Goal: Task Accomplishment & Management: Use online tool/utility

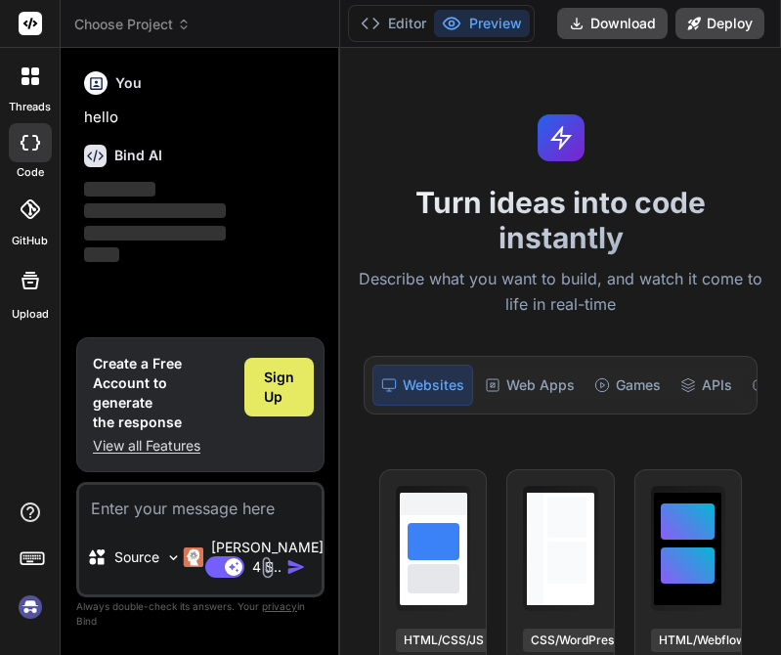
click at [278, 393] on span "Sign Up" at bounding box center [279, 386] width 30 height 39
type textarea "x"
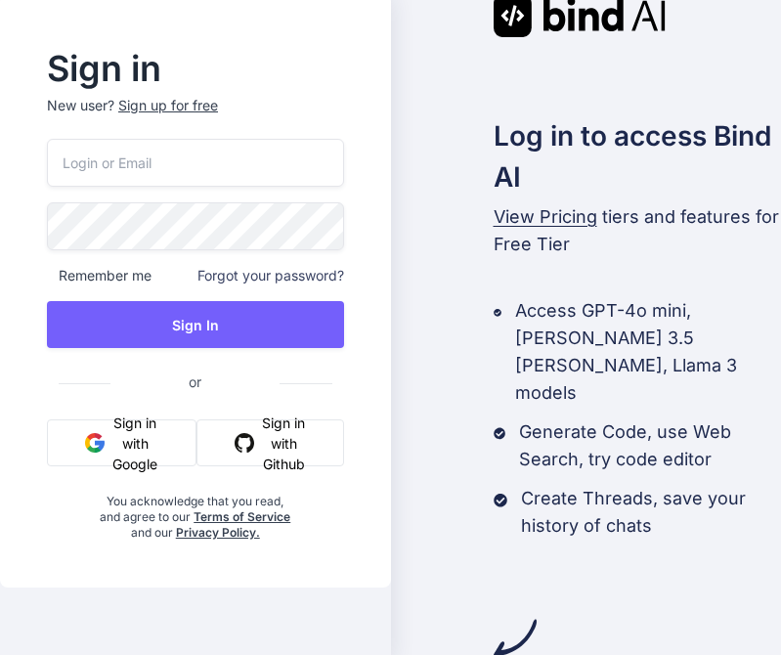
click at [147, 466] on button "Sign in with Google" at bounding box center [122, 442] width 150 height 47
click at [291, 466] on button "Sign in with Github" at bounding box center [270, 442] width 148 height 47
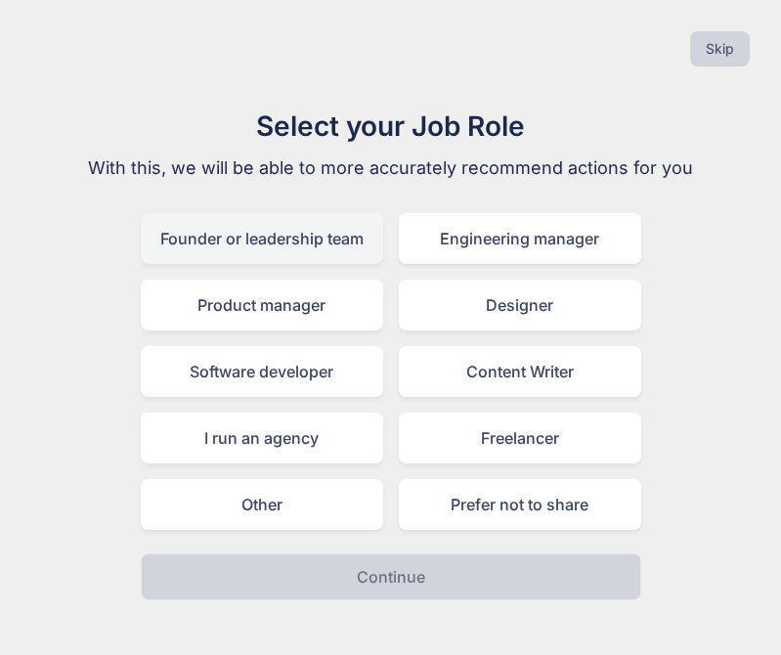
click at [319, 250] on div "Founder or leadership team" at bounding box center [262, 238] width 242 height 51
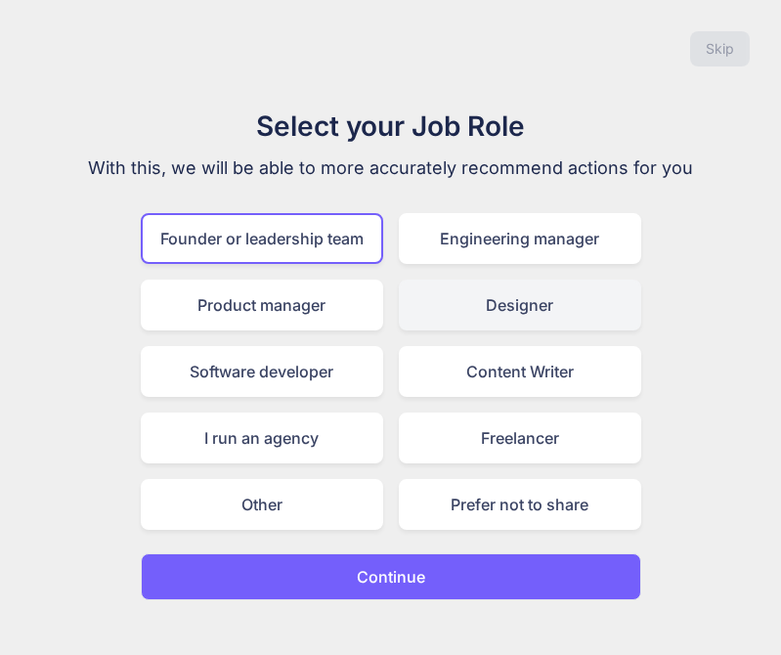
click at [510, 315] on div "Designer" at bounding box center [520, 304] width 242 height 51
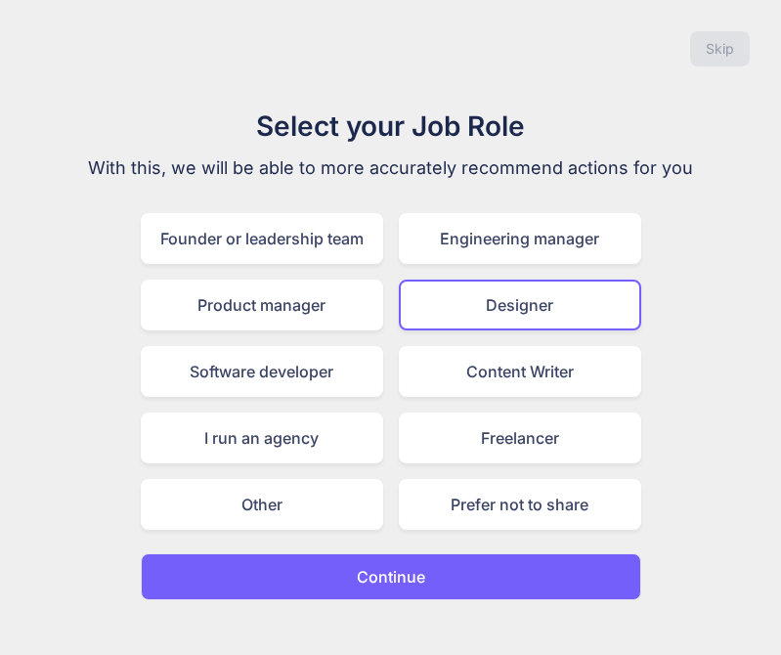
drag, startPoint x: 355, startPoint y: 249, endPoint x: 363, endPoint y: 270, distance: 22.0
click at [353, 257] on div "Founder or leadership team" at bounding box center [262, 238] width 242 height 51
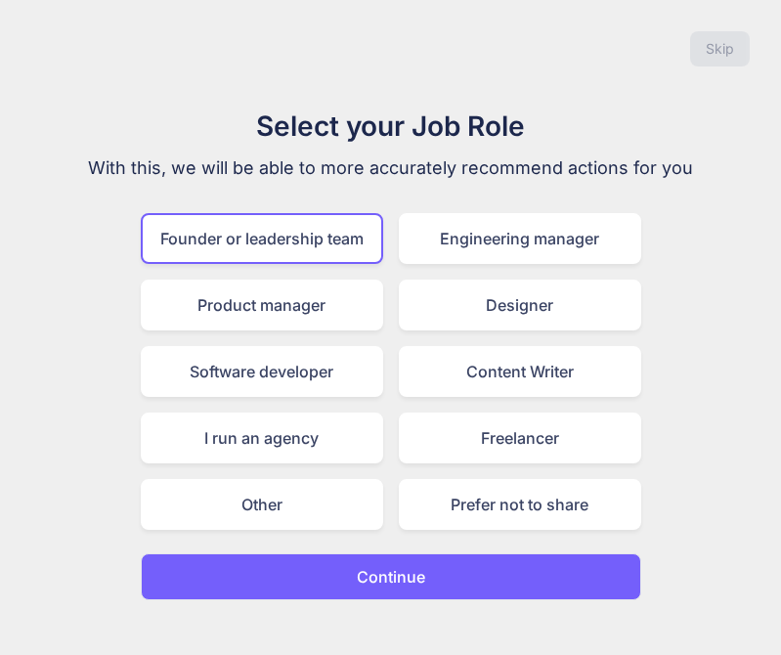
click at [508, 572] on button "Continue" at bounding box center [391, 576] width 500 height 47
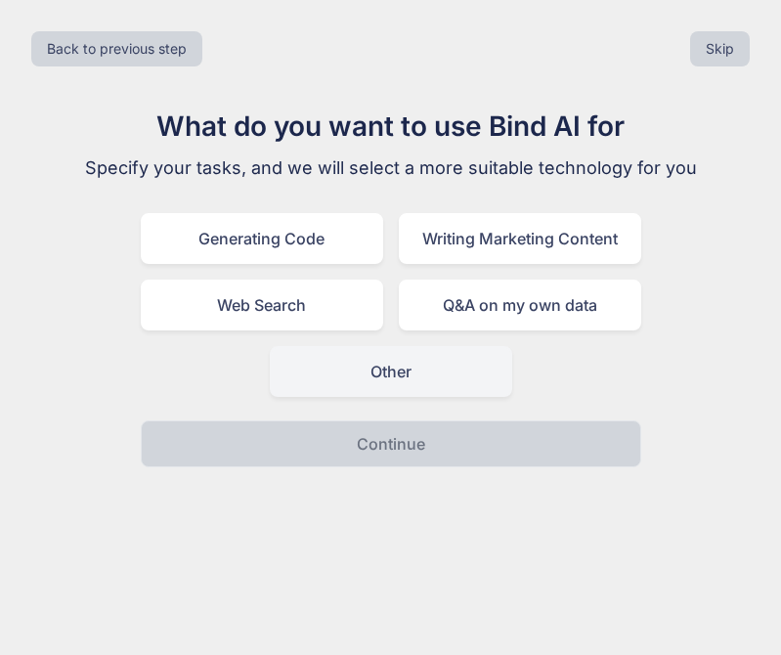
click at [404, 378] on div "Other" at bounding box center [391, 371] width 242 height 51
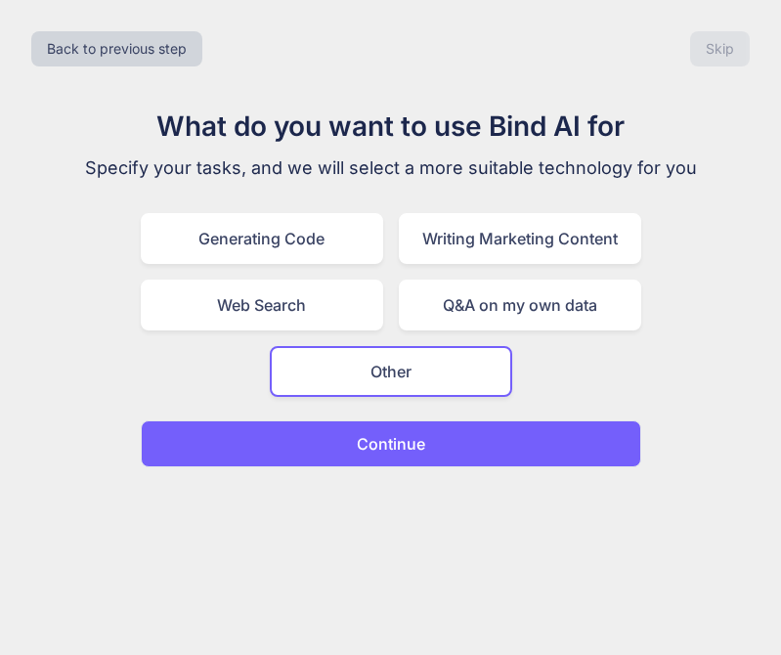
click at [455, 443] on button "Continue" at bounding box center [391, 443] width 500 height 47
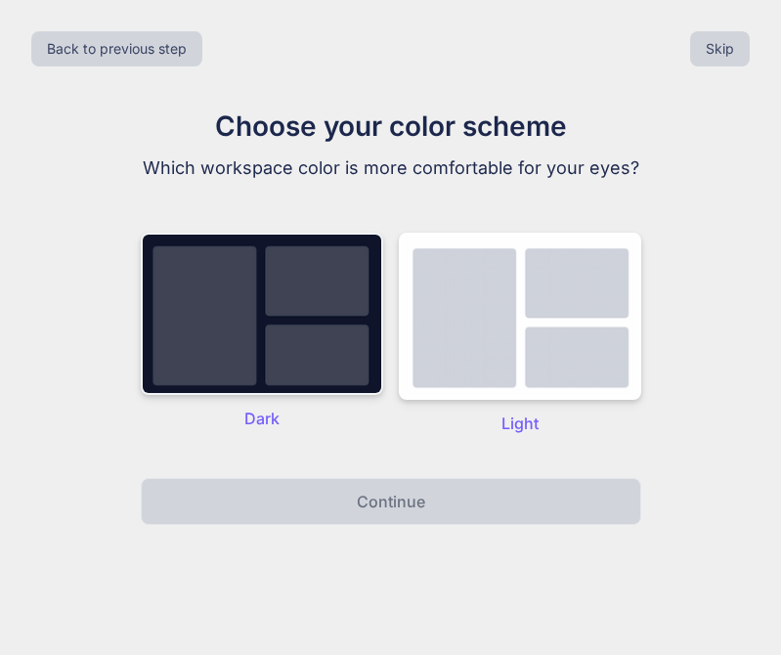
click at [272, 338] on img at bounding box center [262, 314] width 242 height 162
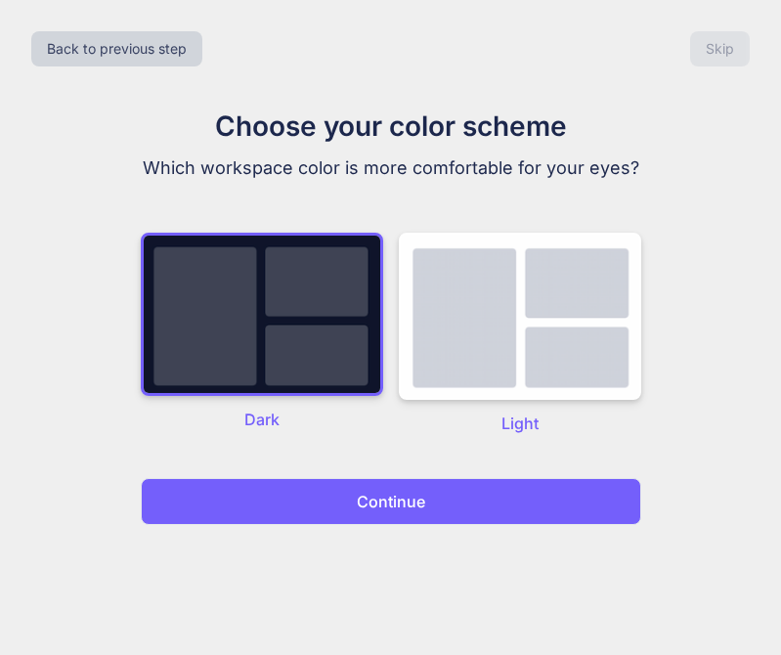
click at [415, 508] on p "Continue" at bounding box center [391, 501] width 68 height 23
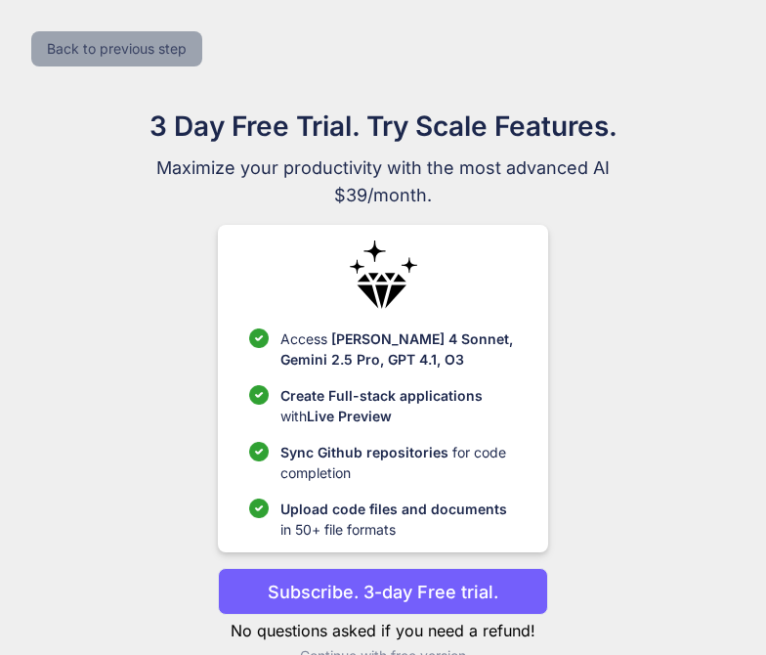
click at [140, 64] on button "Back to previous step" at bounding box center [116, 48] width 171 height 35
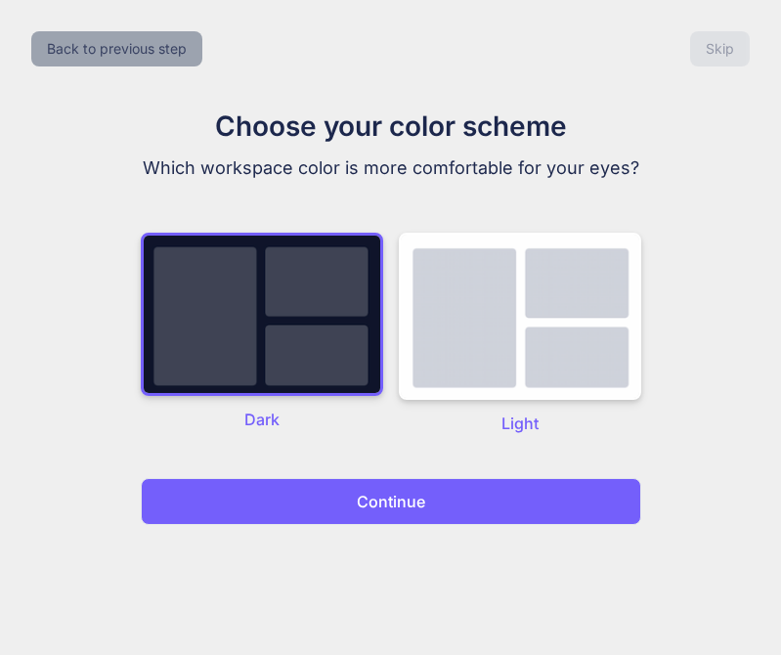
click at [138, 61] on button "Back to previous step" at bounding box center [116, 48] width 171 height 35
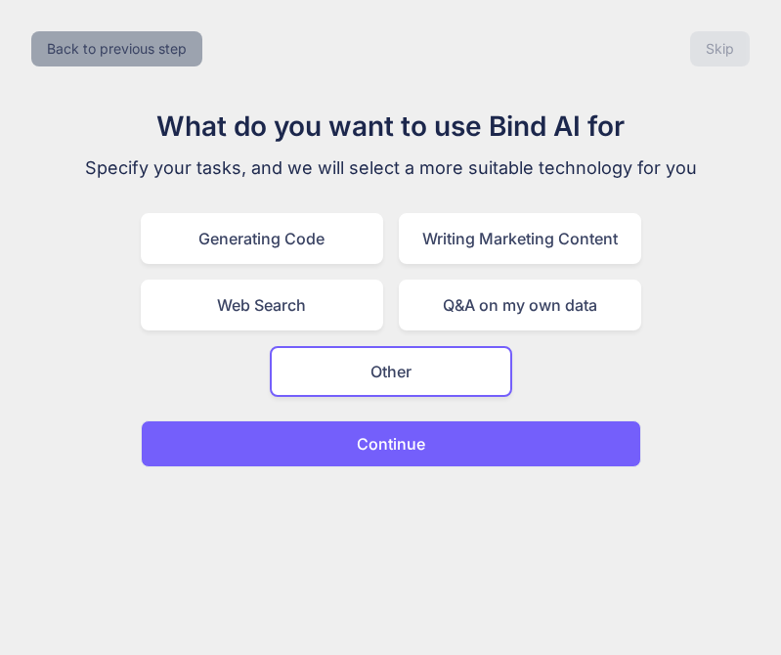
click at [164, 52] on button "Back to previous step" at bounding box center [116, 48] width 171 height 35
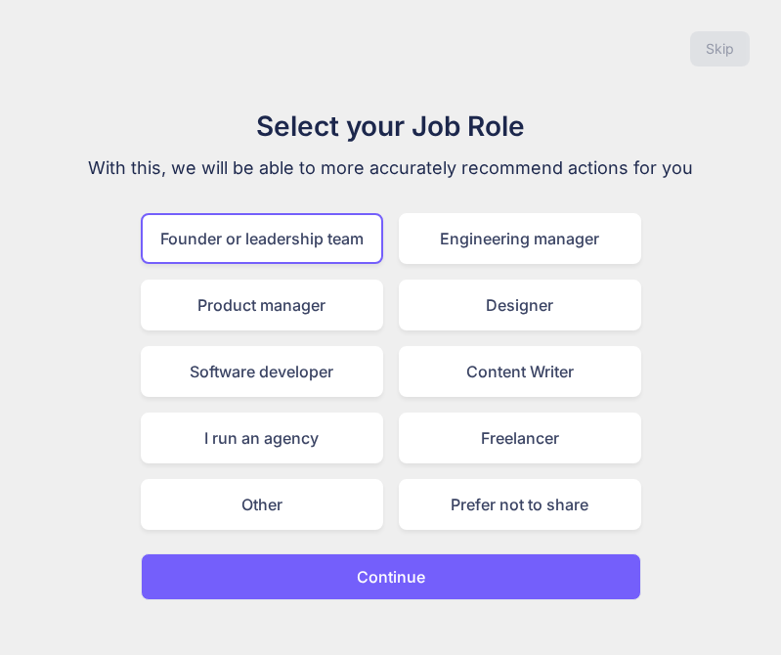
click at [164, 52] on div "Skip" at bounding box center [390, 49] width 749 height 66
click at [311, 70] on div "Skip" at bounding box center [390, 49] width 749 height 66
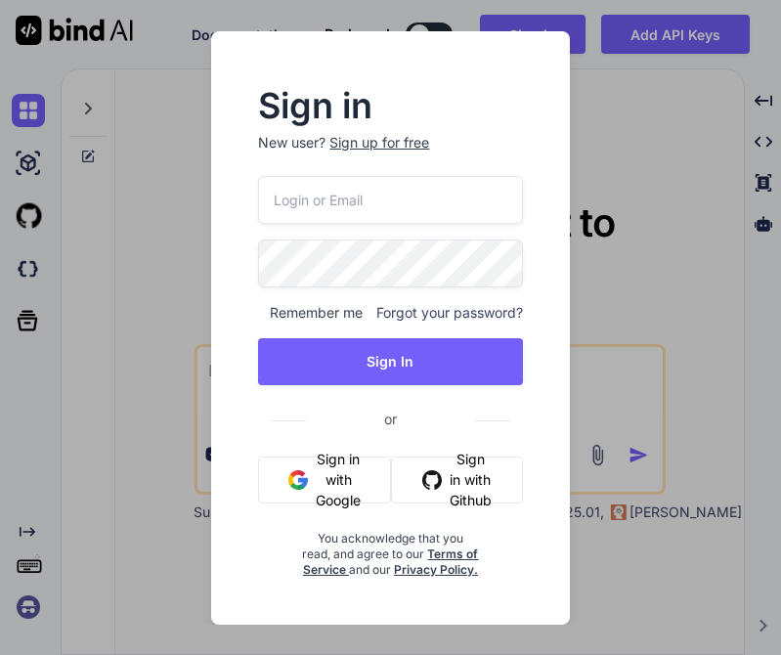
click at [159, 347] on div "Sign in New user? Sign up for free Remember me Forgot your password? Sign In or…" at bounding box center [390, 327] width 781 height 655
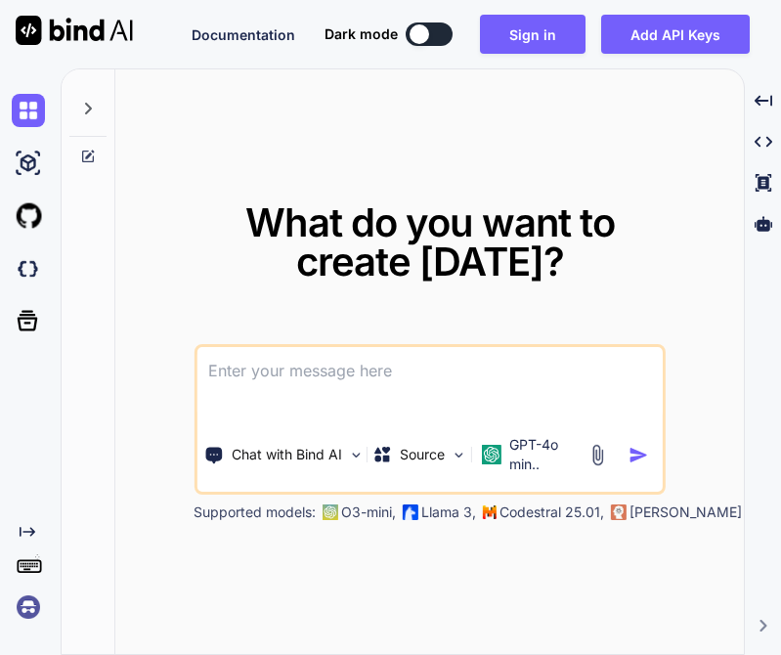
click at [366, 375] on textarea at bounding box center [428, 383] width 465 height 72
paste textarea
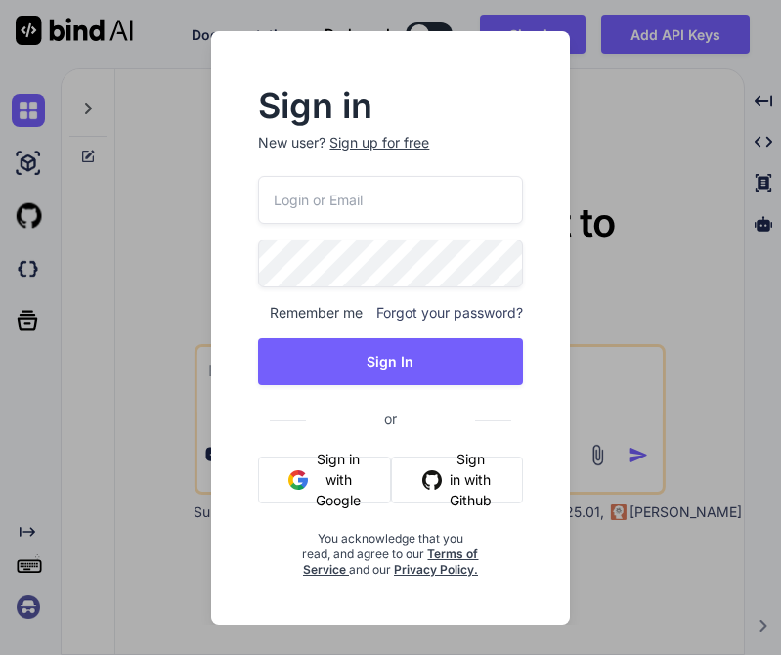
click at [734, 364] on div "Sign in New user? Sign up for free Remember me Forgot your password? Sign In or…" at bounding box center [390, 327] width 781 height 655
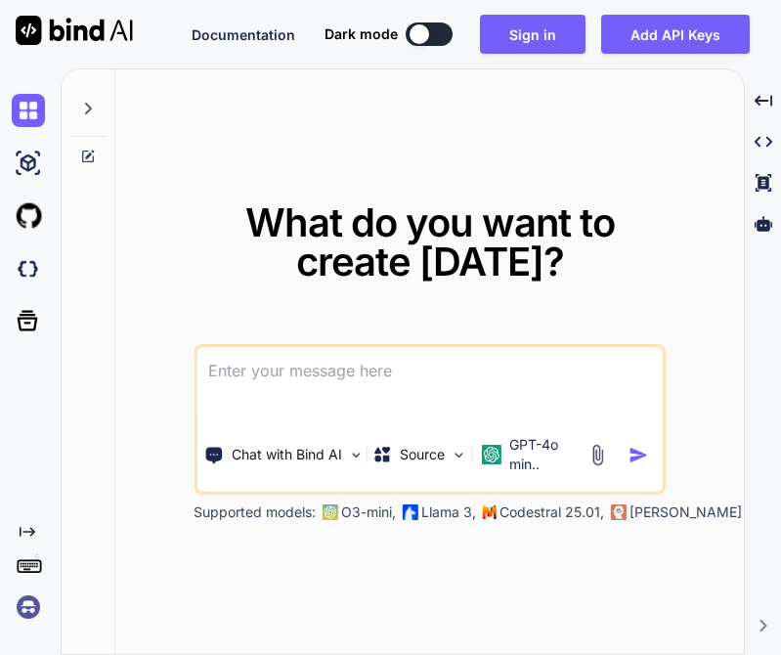
click at [427, 379] on textarea at bounding box center [428, 383] width 465 height 72
paste textarea
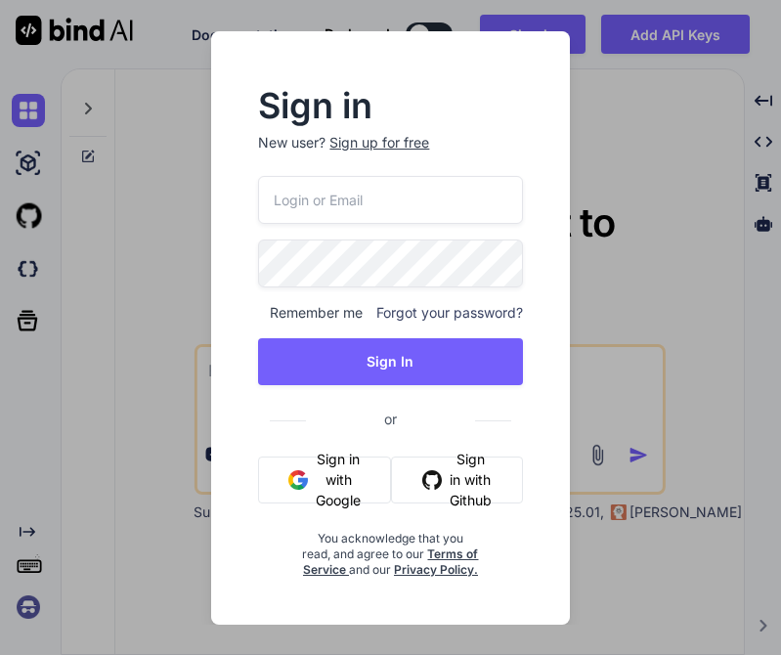
click at [332, 475] on button "Sign in with Google" at bounding box center [324, 479] width 133 height 47
click at [446, 476] on button "Sign in with Github" at bounding box center [456, 479] width 131 height 47
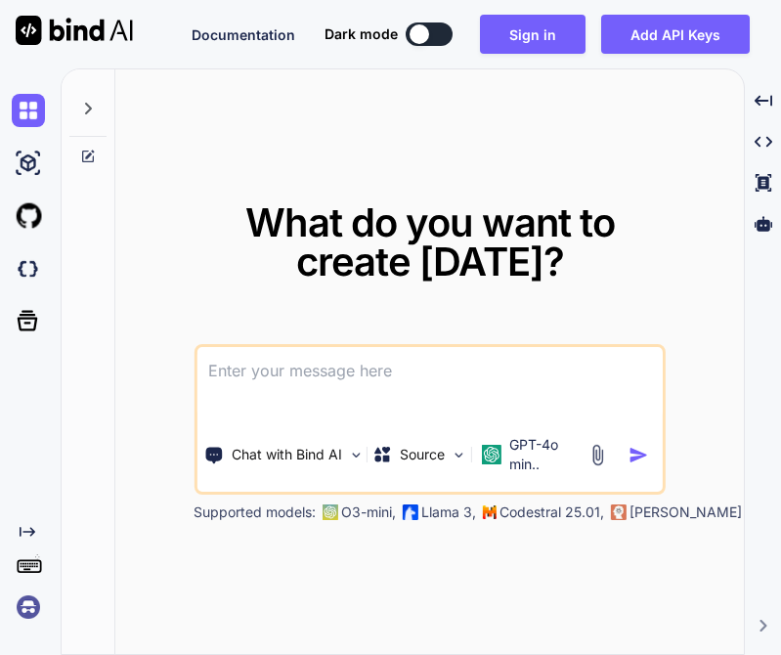
click at [437, 31] on button at bounding box center [429, 33] width 47 height 23
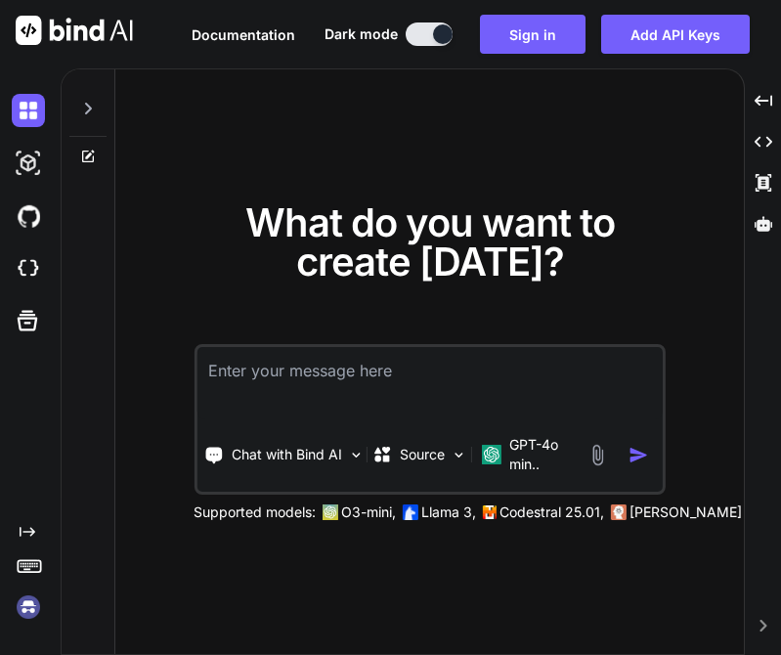
click at [332, 381] on textarea at bounding box center [428, 383] width 465 height 72
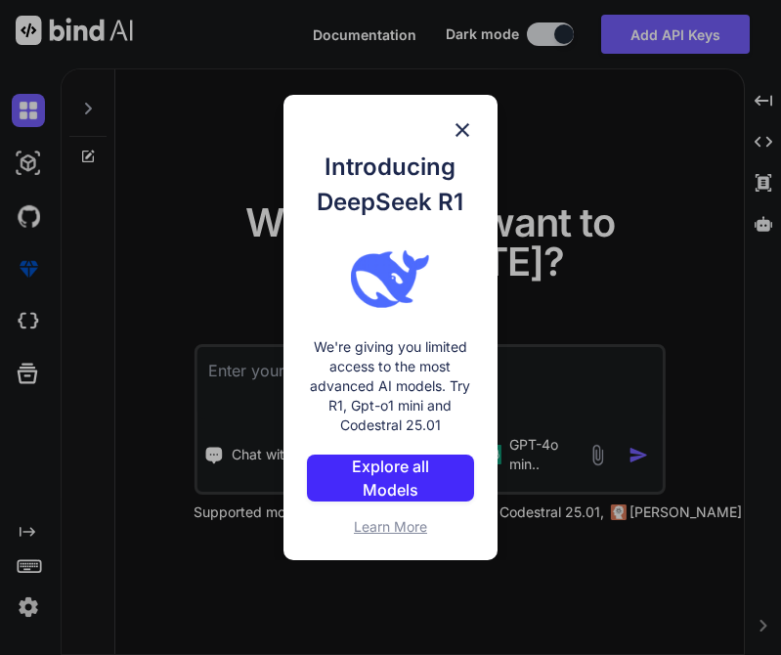
click at [455, 124] on img at bounding box center [461, 129] width 23 height 23
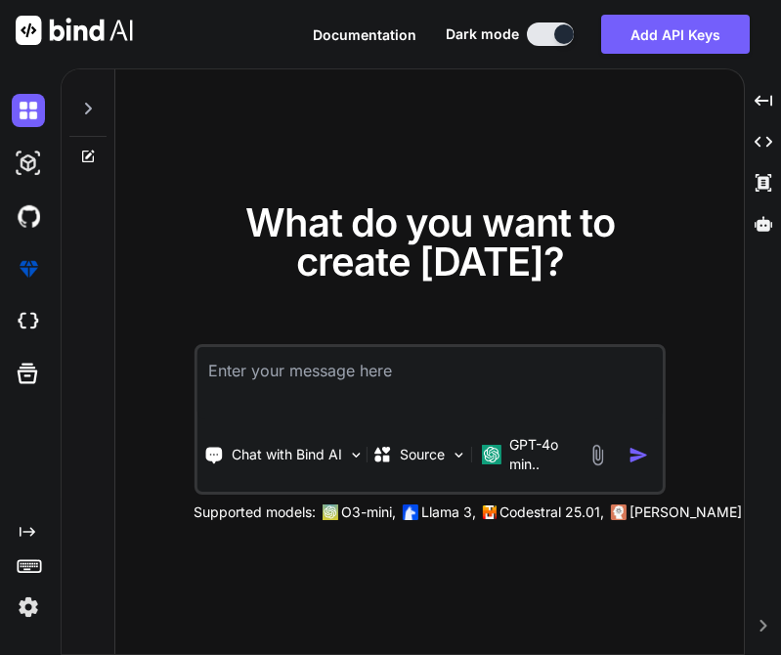
click at [333, 371] on textarea at bounding box center [428, 383] width 465 height 72
paste textarea "Elior-Group 2022 Green Bonds Issuance Elior-Group 2022 Scope 1 Emissions Elior-…"
type textarea "Elior-Group 2022 Green Bonds Issuance Elior-Group 2022 Scope 1 Emissions Elior-…"
click at [321, 380] on textarea at bounding box center [428, 383] width 465 height 72
click at [313, 367] on textarea at bounding box center [428, 383] width 465 height 72
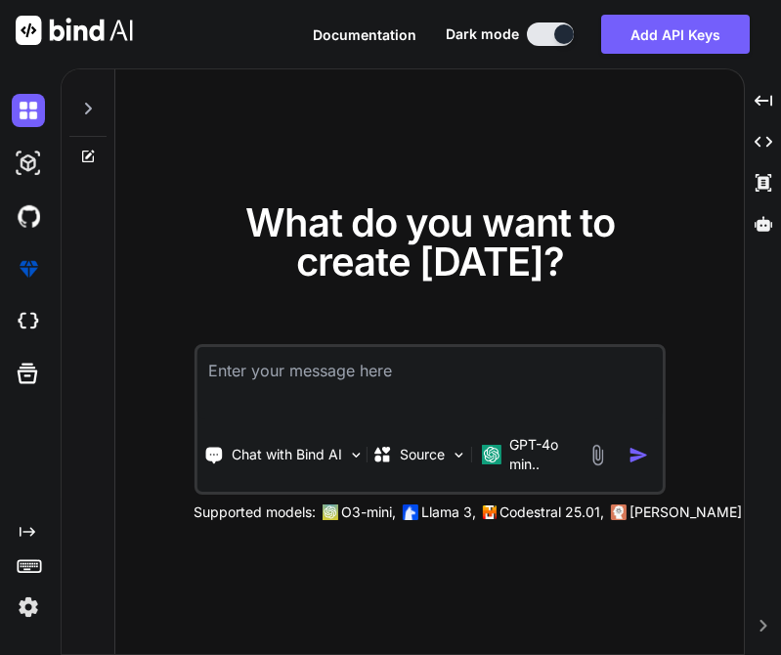
paste textarea "Lor ips dolorsit a Consect Adipisc Elitse Doe tem incid utlabor: 4. Etdolo Magn…"
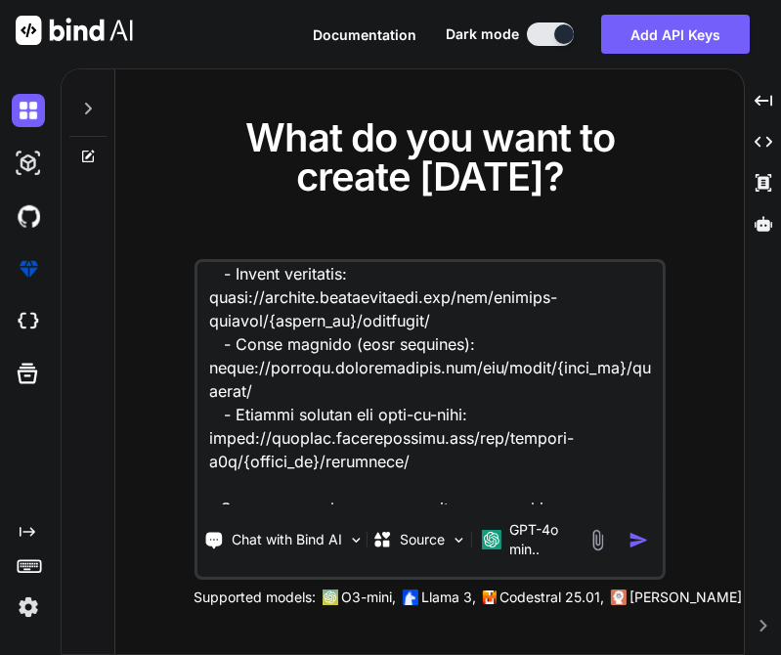
scroll to position [1151, 0]
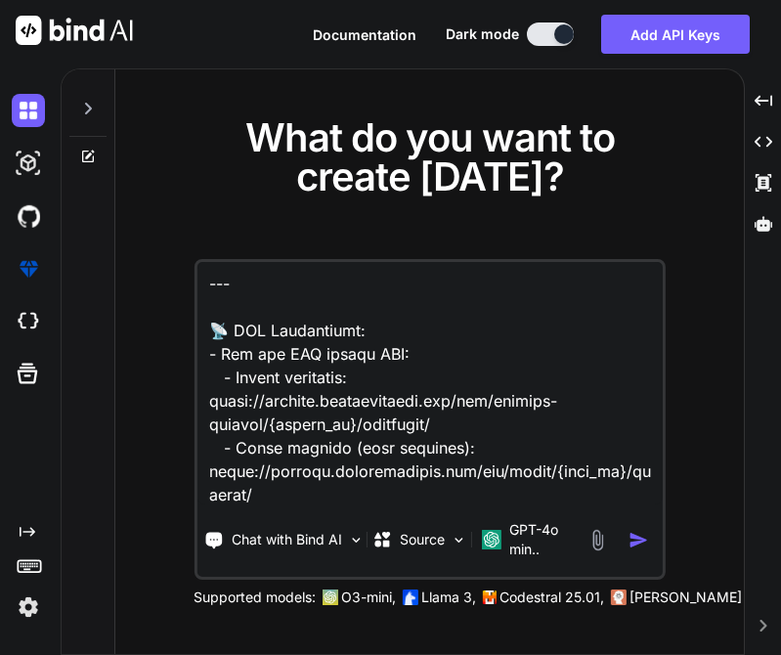
drag, startPoint x: 525, startPoint y: 352, endPoint x: 210, endPoint y: 348, distance: 314.7
click at [210, 348] on textarea at bounding box center [428, 383] width 465 height 242
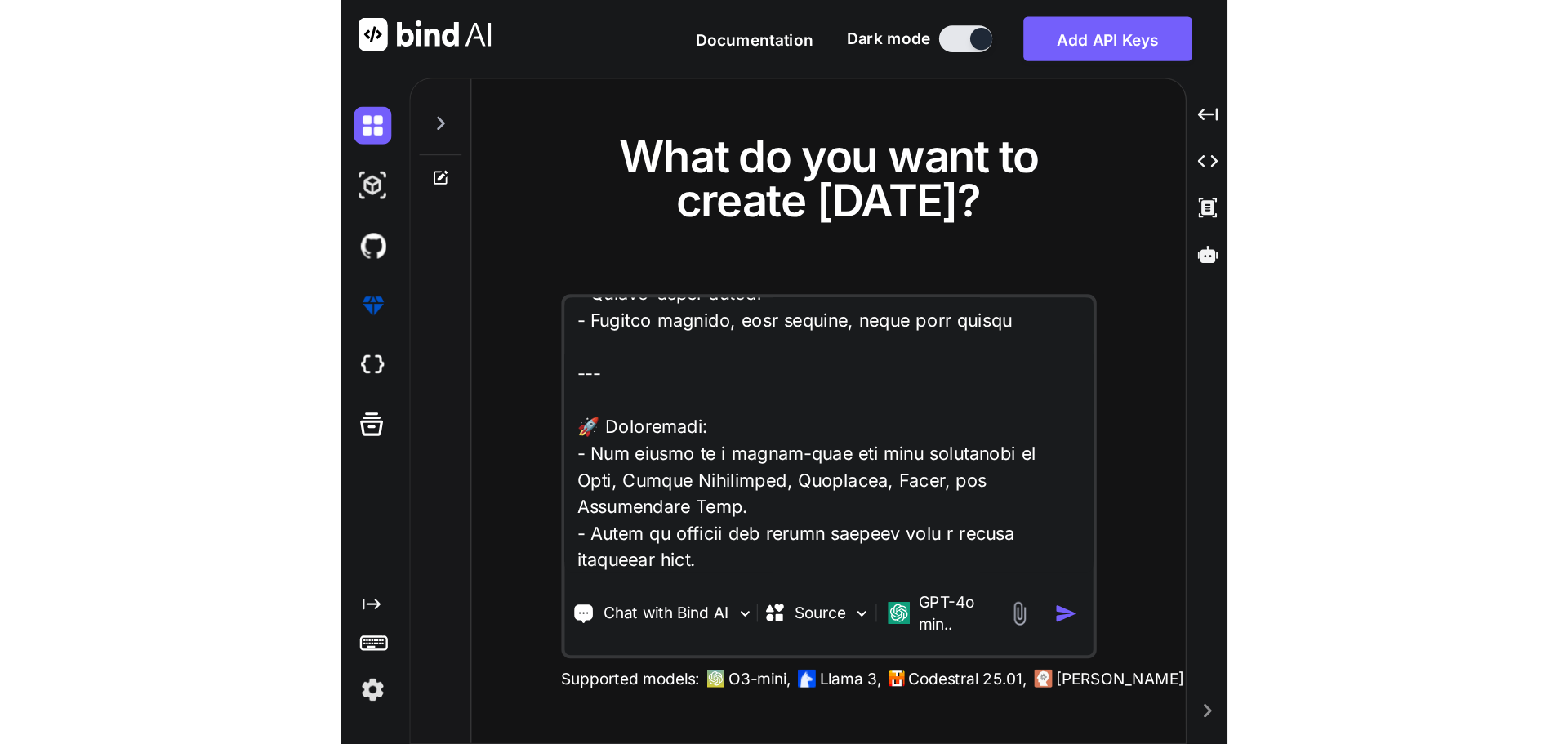
scroll to position [1207, 0]
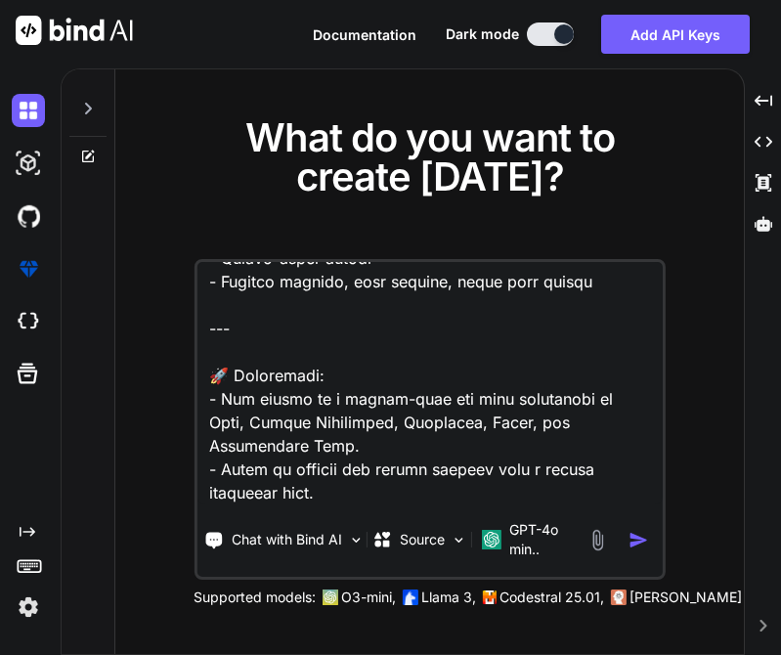
type textarea "Lor ips dolorsit a Consect Adipisc Elitse Doe tem incid utlabor: 4. Etdolo Magn…"
click at [636, 539] on img "button" at bounding box center [638, 540] width 21 height 21
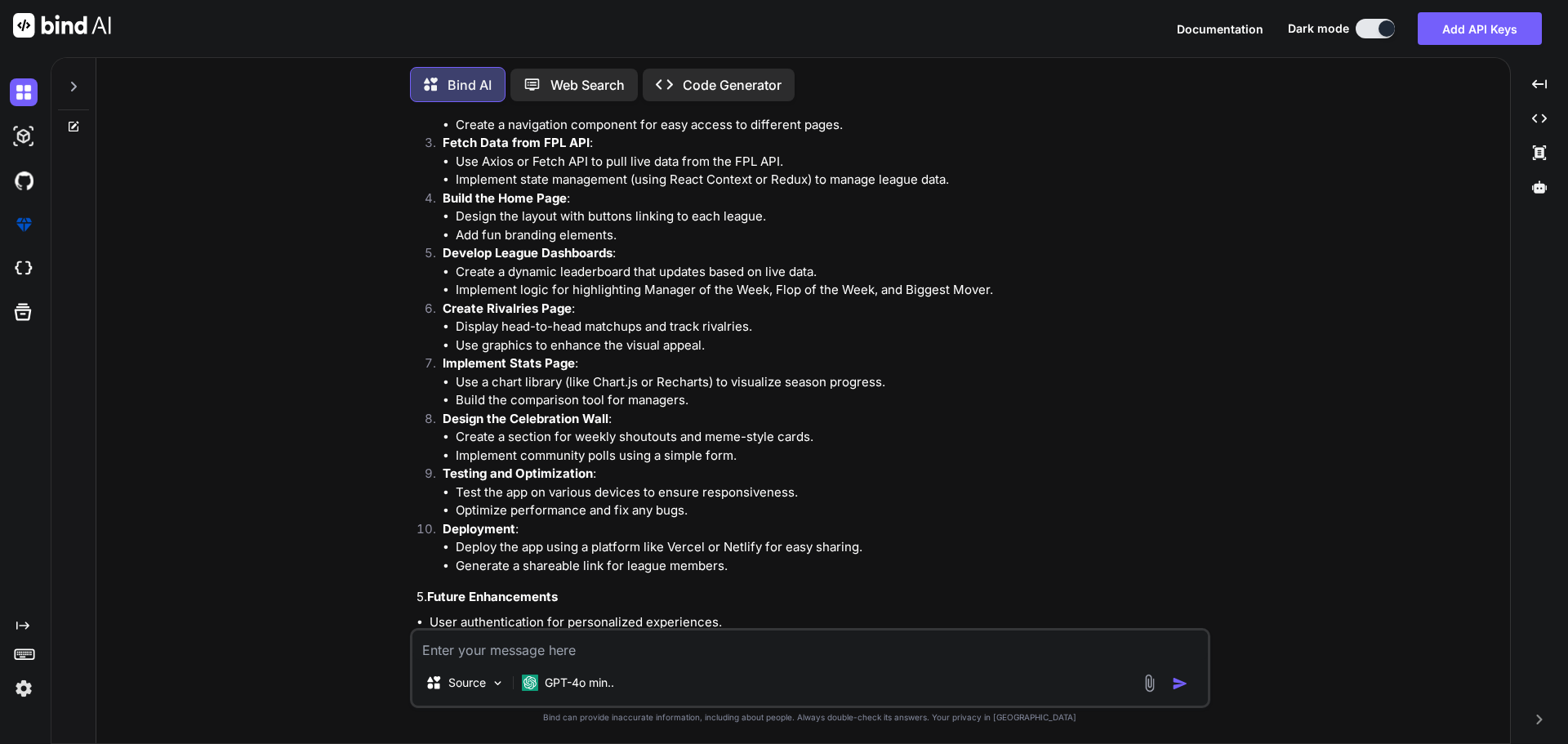
scroll to position [1529, 0]
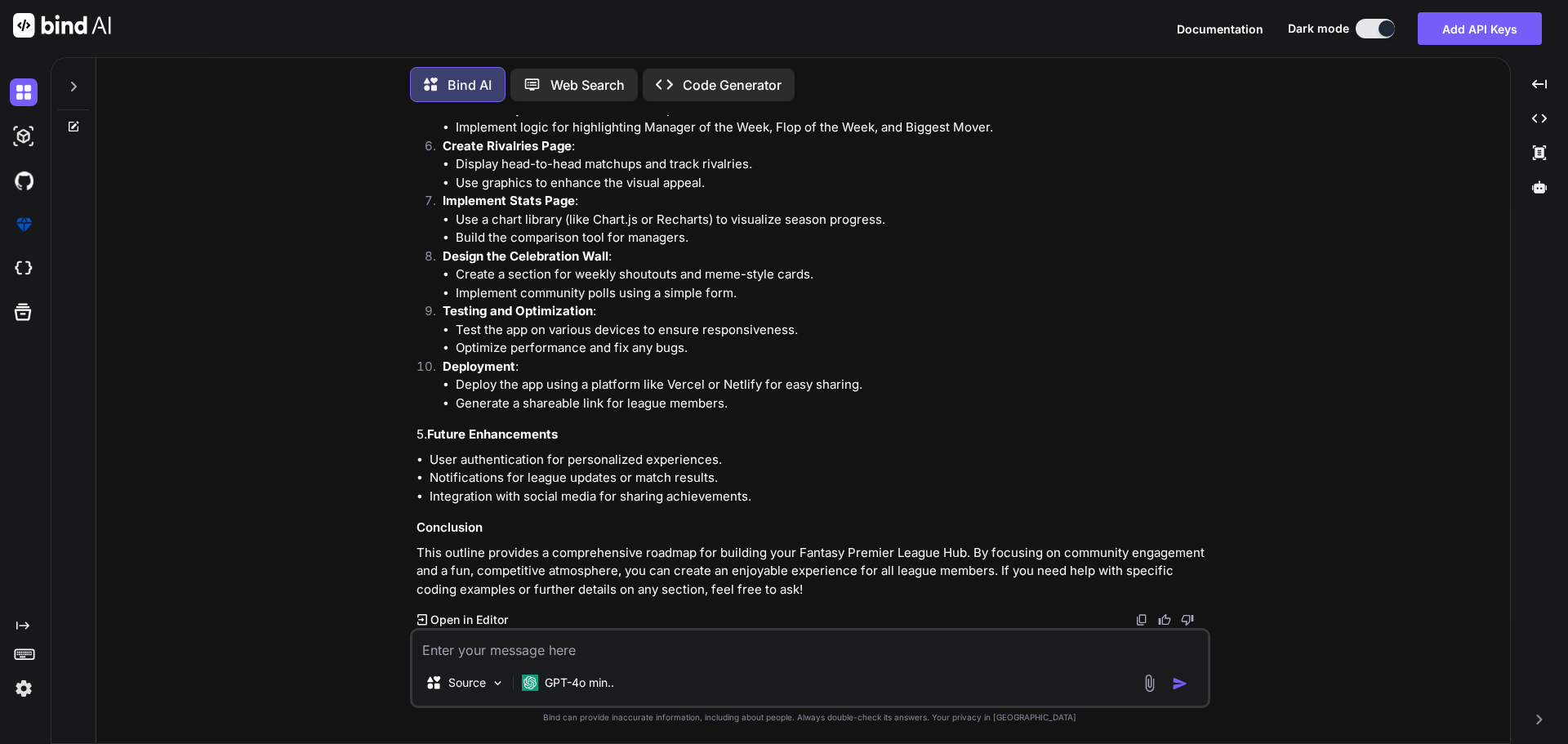
click at [486, 547] on p "Open in Editor" at bounding box center [469, 620] width 78 height 17
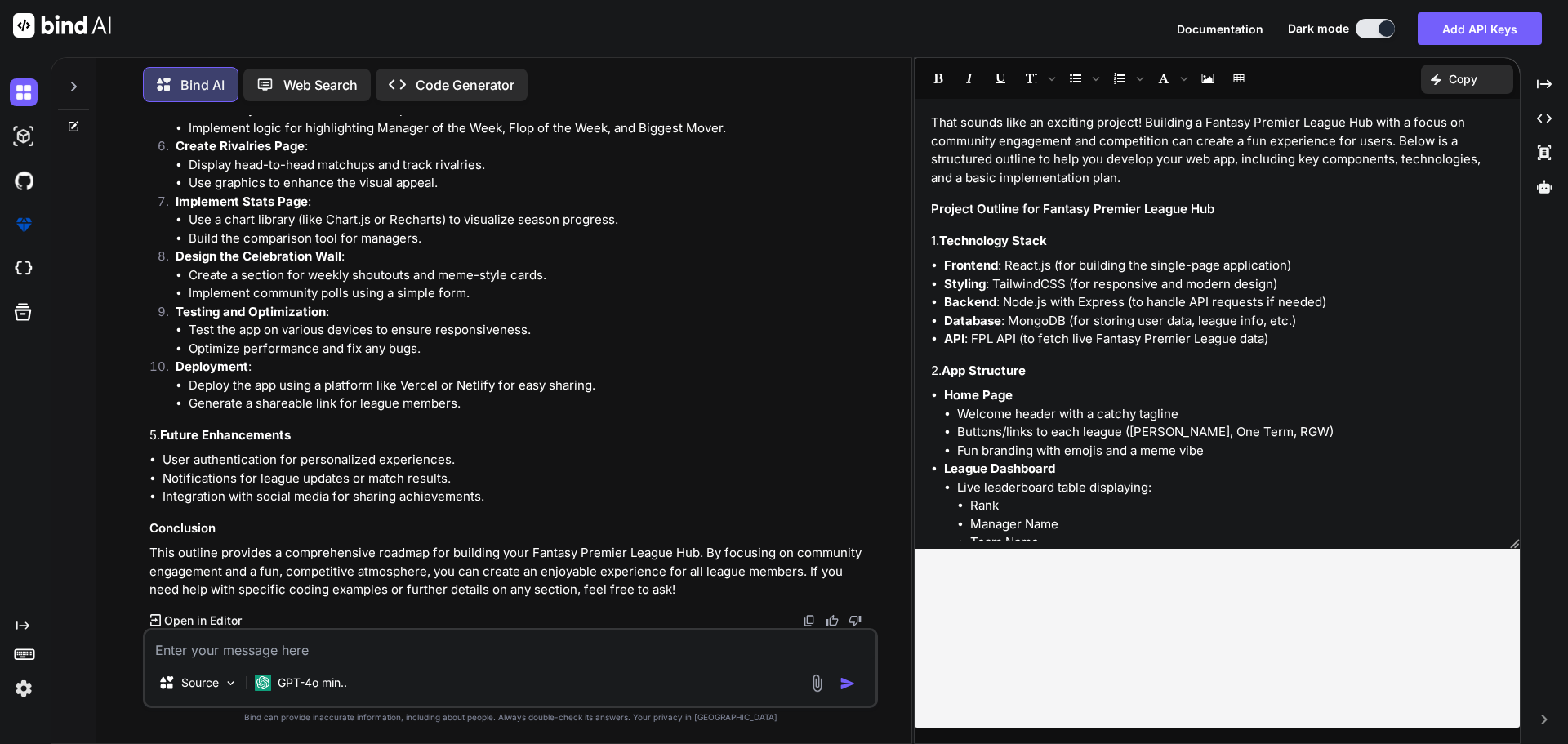
scroll to position [2668, 0]
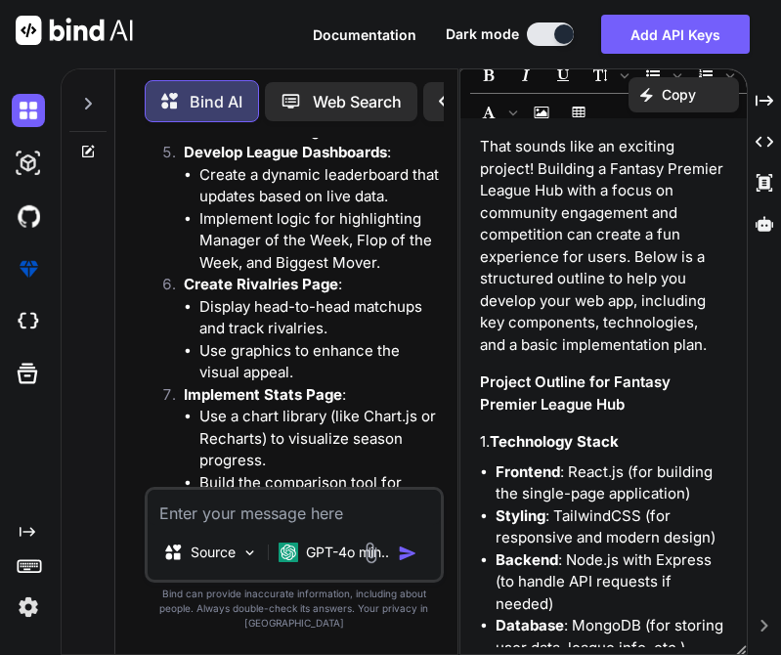
click at [660, 102] on div "Created with Pixso. Copy" at bounding box center [683, 94] width 110 height 35
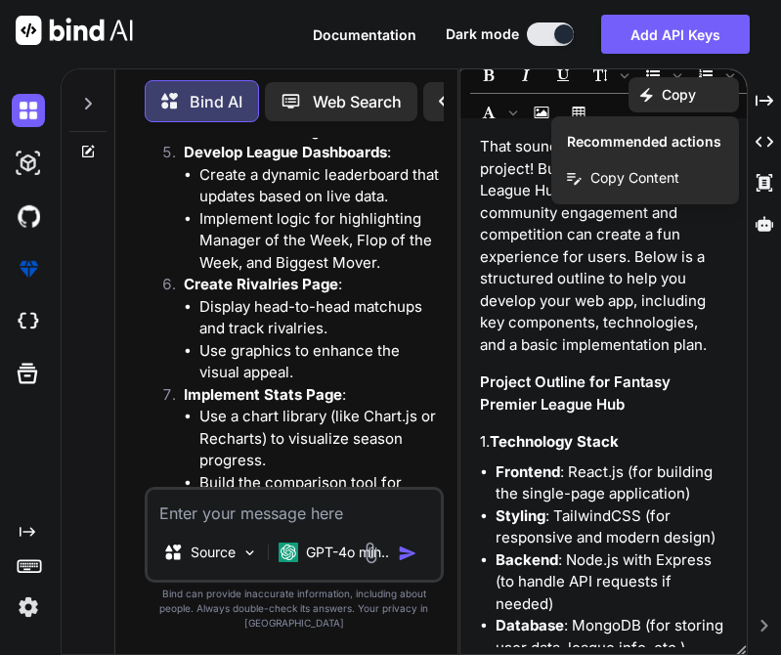
click at [676, 94] on p "Copy" at bounding box center [679, 95] width 34 height 20
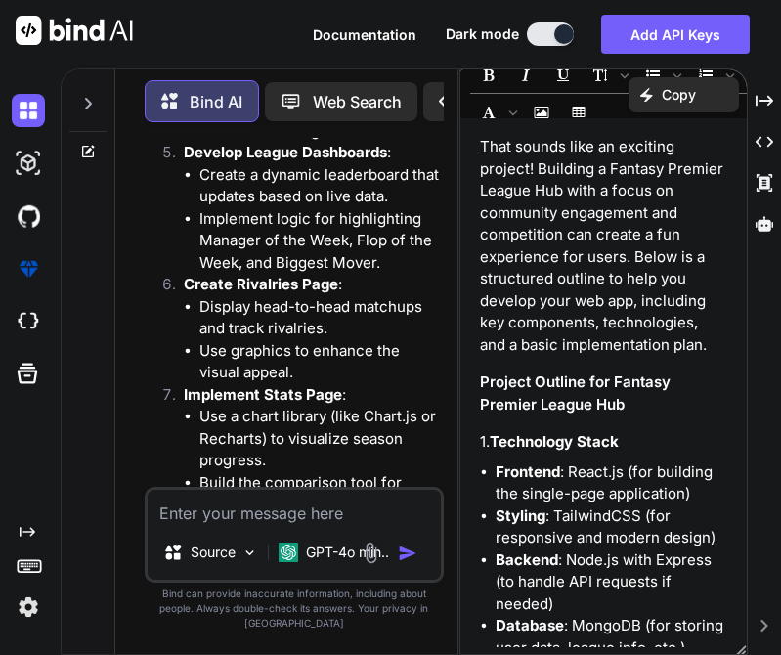
click at [676, 94] on p "Copy" at bounding box center [679, 95] width 34 height 20
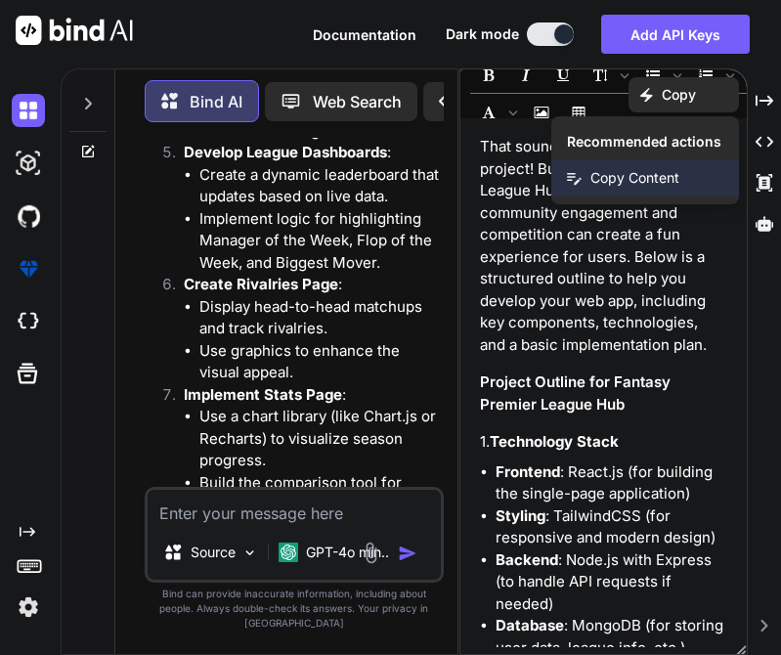
click at [663, 178] on span "Copy Content" at bounding box center [634, 178] width 89 height 20
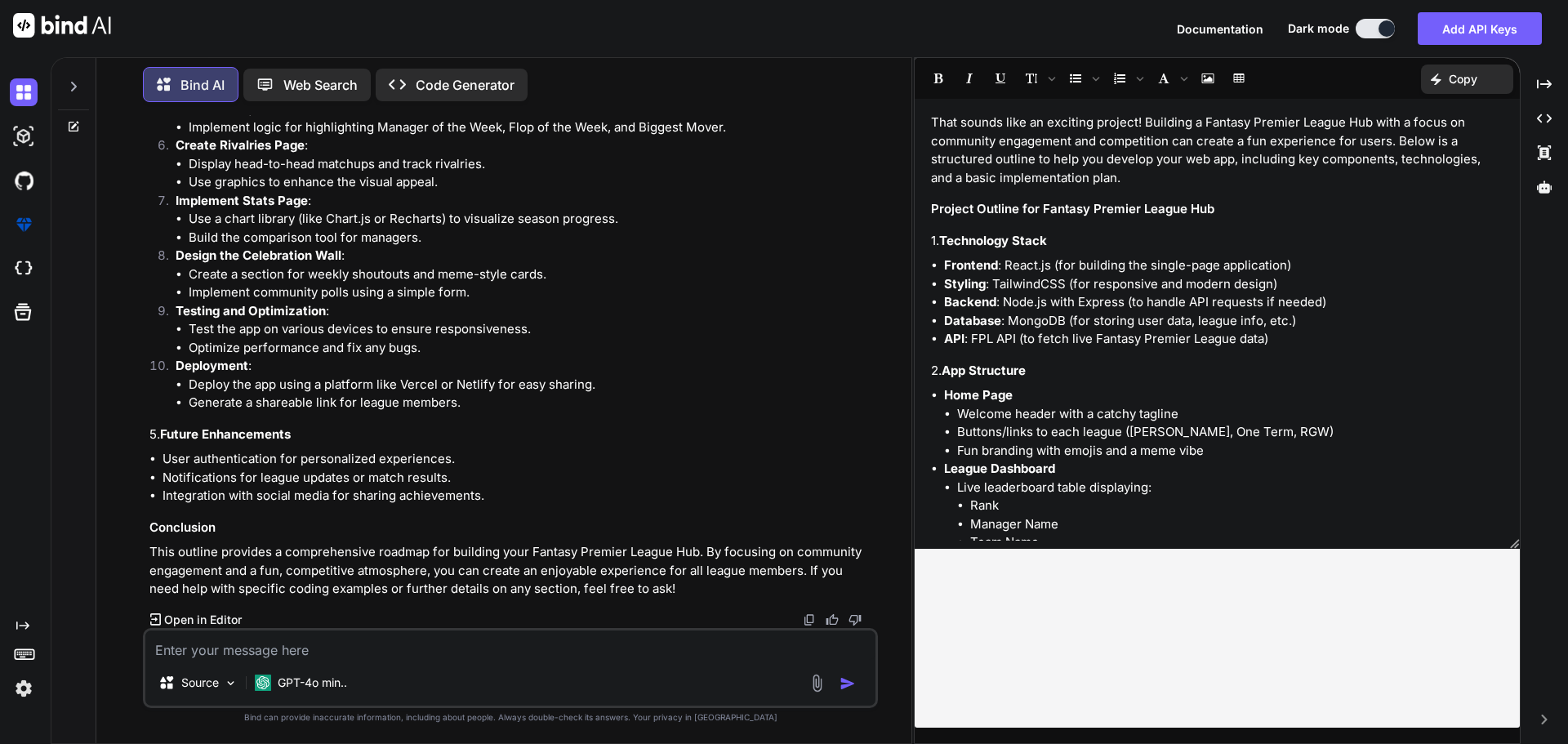
scroll to position [1547, 0]
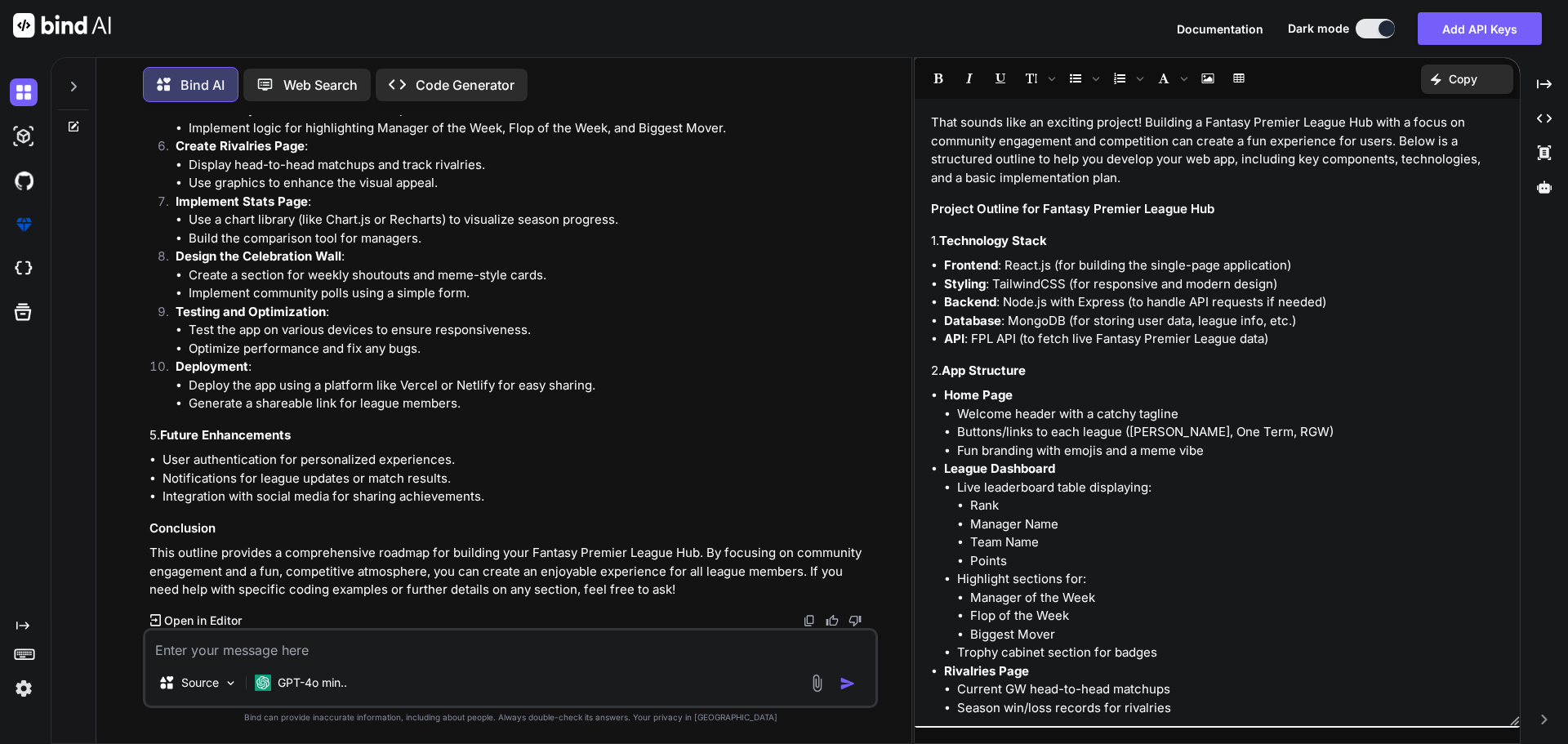
click at [652, 79] on icon "Created with Pixso." at bounding box center [1439, 79] width 18 height 12
click at [652, 145] on span "Copy Content" at bounding box center [1426, 149] width 74 height 17
click at [652, 70] on div "Created with Pixso. Copy" at bounding box center [1467, 79] width 92 height 29
click at [652, 150] on span "Copy Content" at bounding box center [1426, 149] width 74 height 17
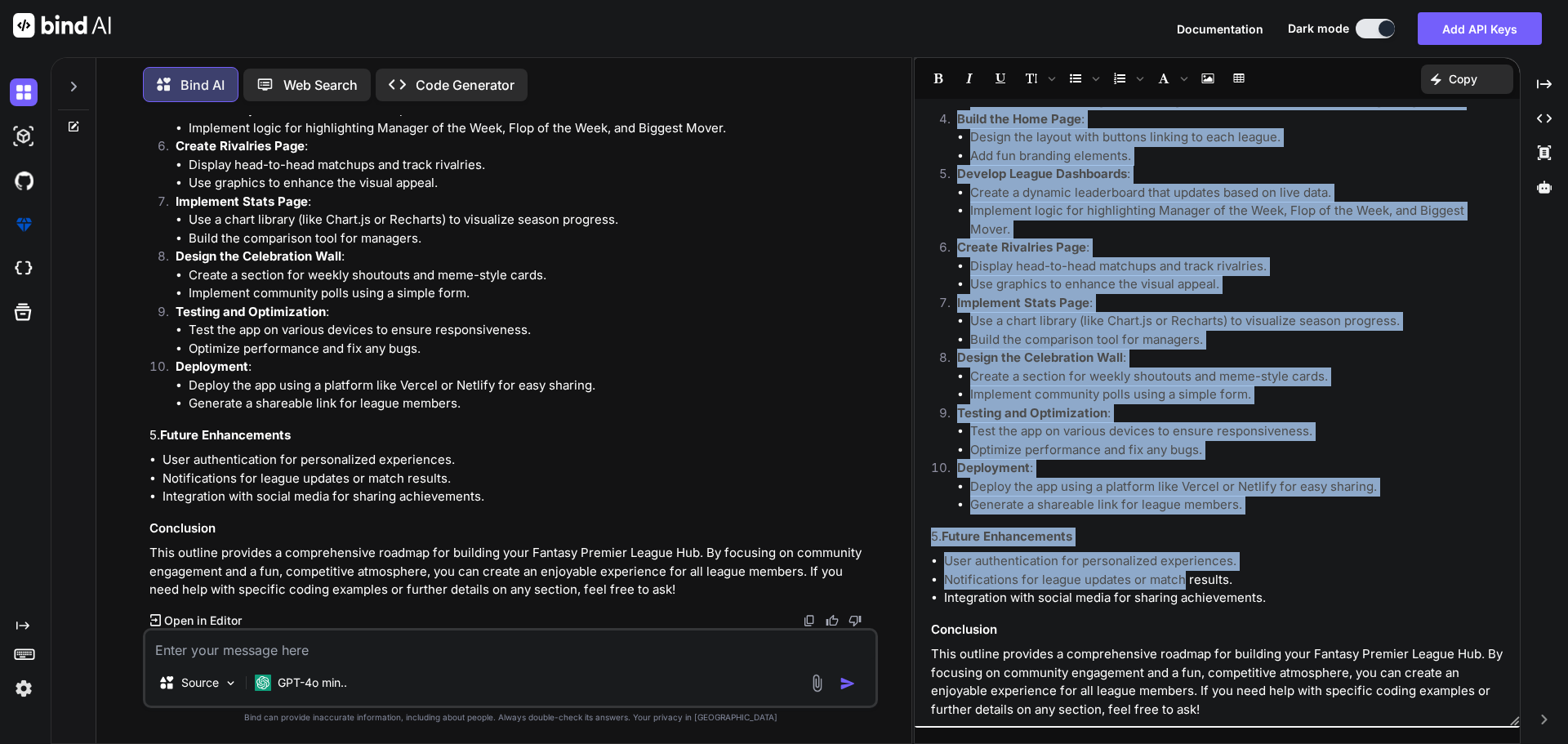
scroll to position [1150, 0]
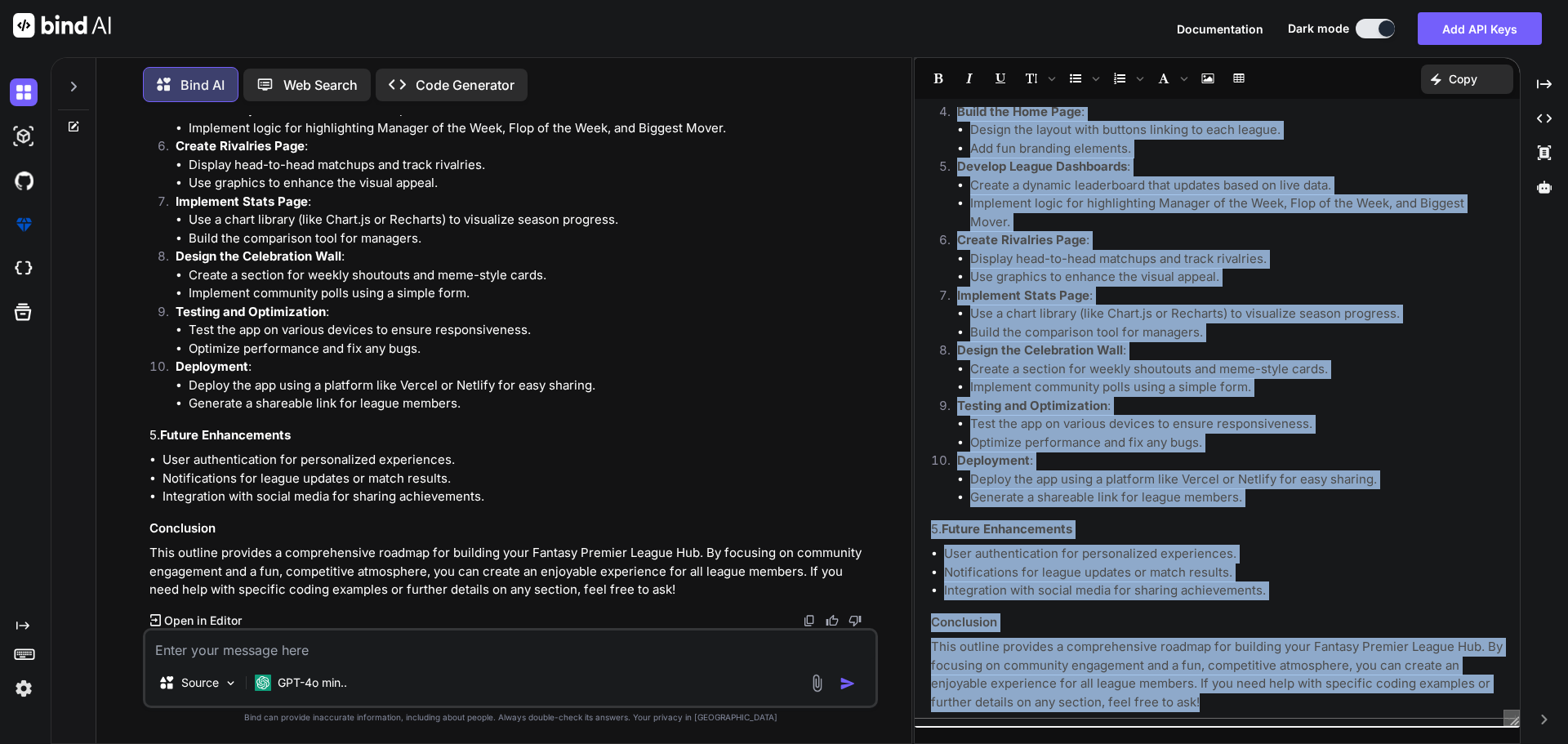
drag, startPoint x: 926, startPoint y: 115, endPoint x: 1299, endPoint y: 715, distance: 706.5
click at [652, 547] on div "That sounds like an exciting project! Building a Fantasy Premier League Hub wit…" at bounding box center [1217, 412] width 605 height 611
copy div "That sounds like an exciting project! Building a Fantasy Premier League Hub wit…"
